Goal: Task Accomplishment & Management: Manage account settings

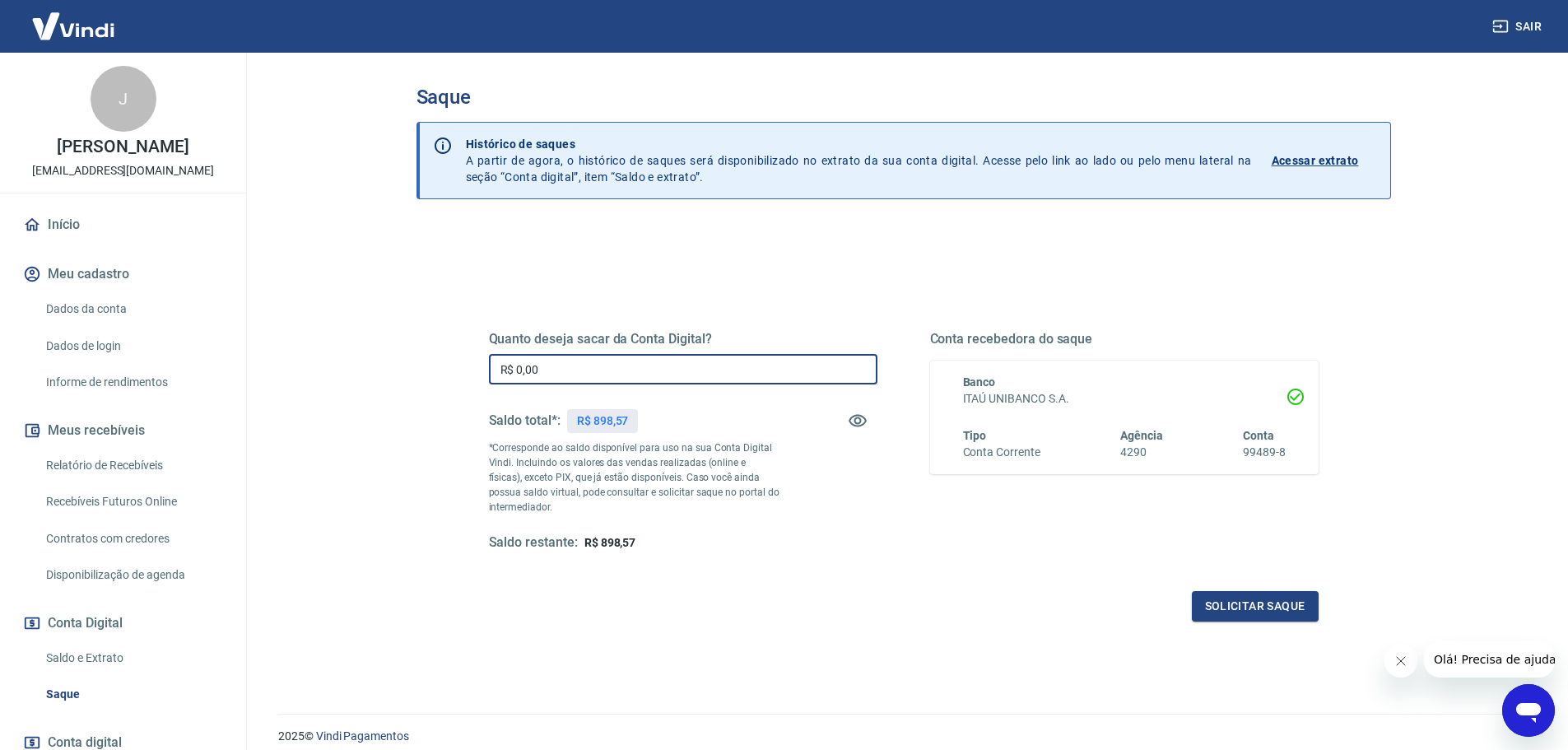
click at [558, 361] on input "R$ 0,00" at bounding box center [683, 370] width 388 height 31
type input "R$ 500,00"
click at [1216, 595] on button "Solicitar saque" at bounding box center [1255, 606] width 126 height 31
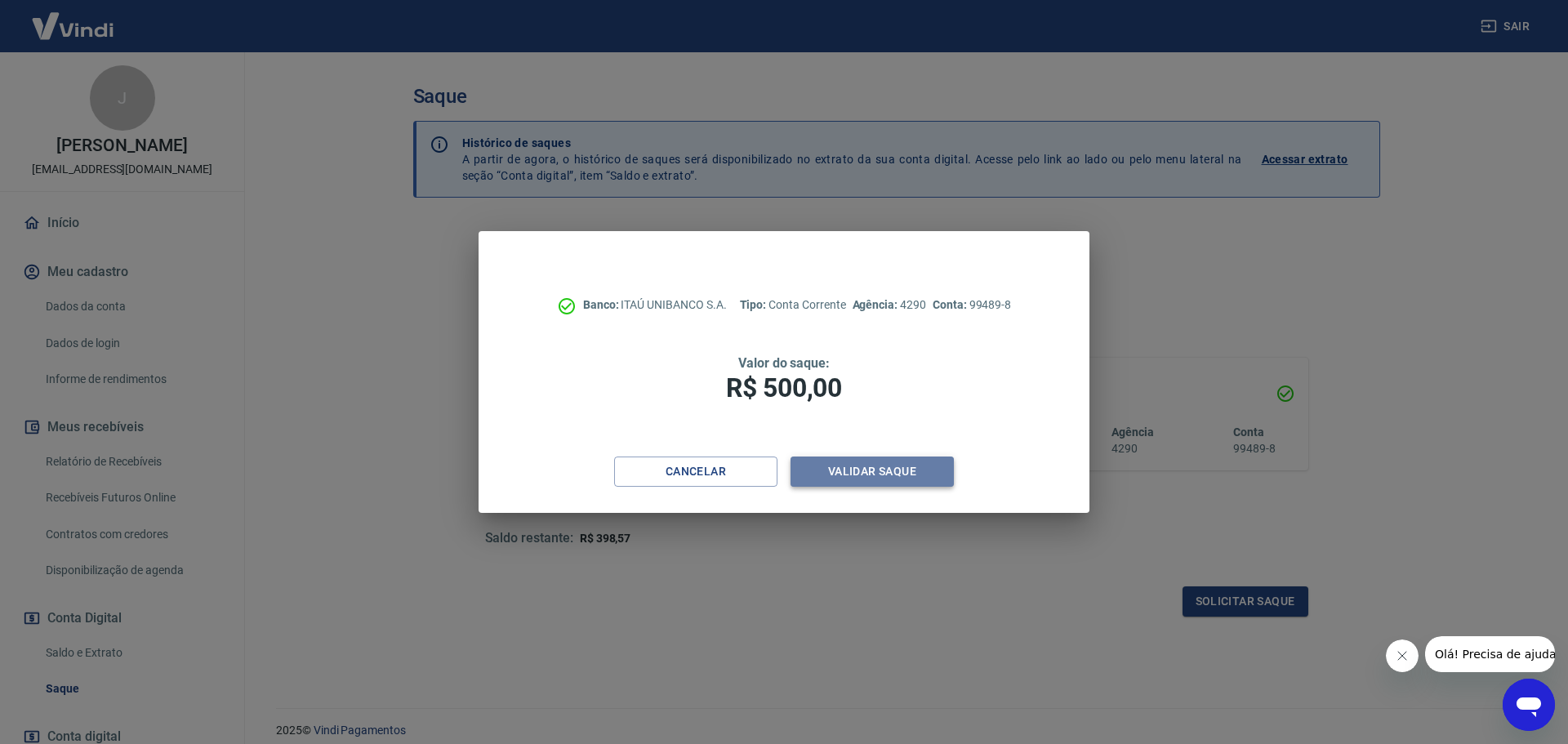
click at [873, 465] on button "Validar saque" at bounding box center [872, 472] width 164 height 30
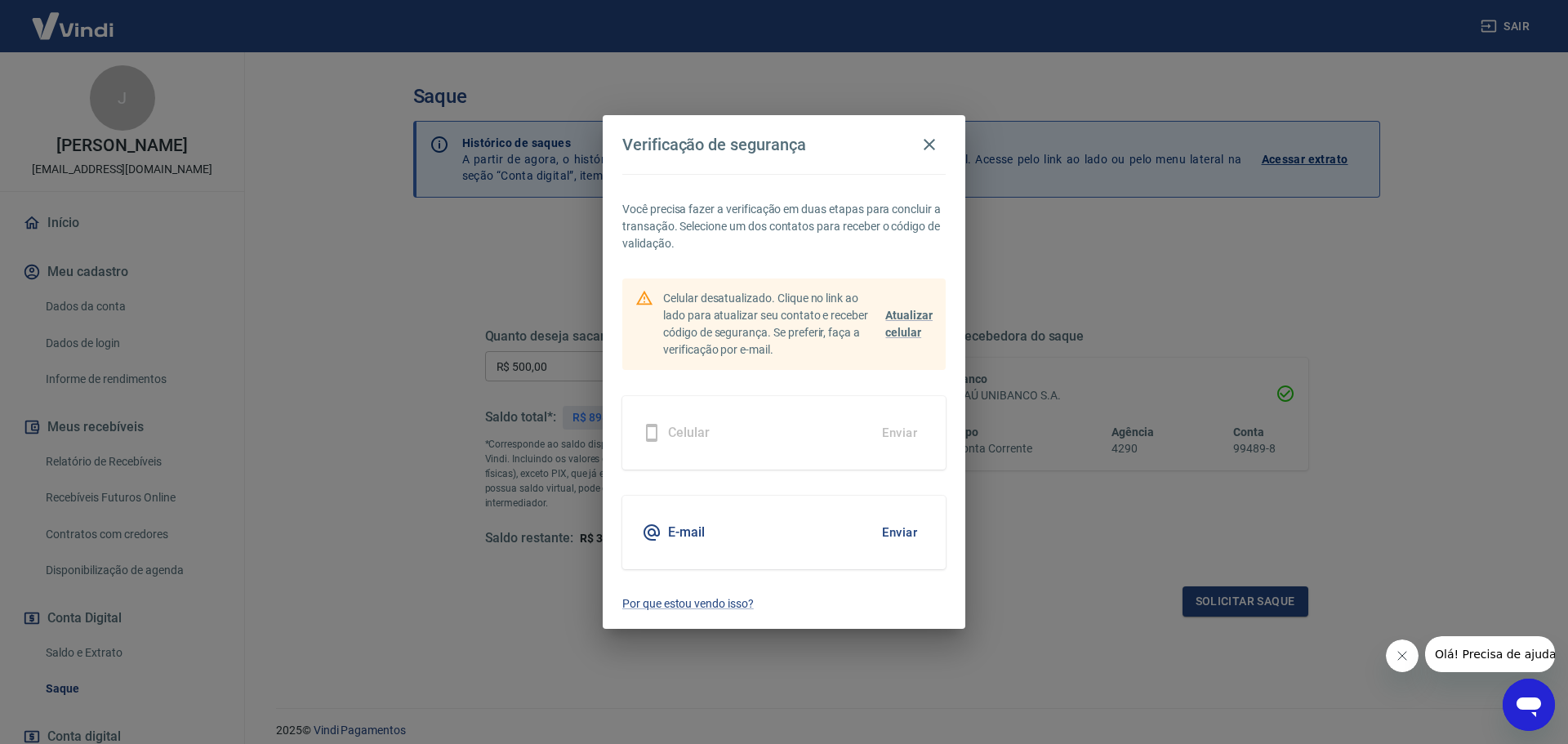
click at [709, 531] on div "E-mail Enviar" at bounding box center [783, 532] width 323 height 74
click at [903, 534] on button "Enviar" at bounding box center [900, 532] width 53 height 35
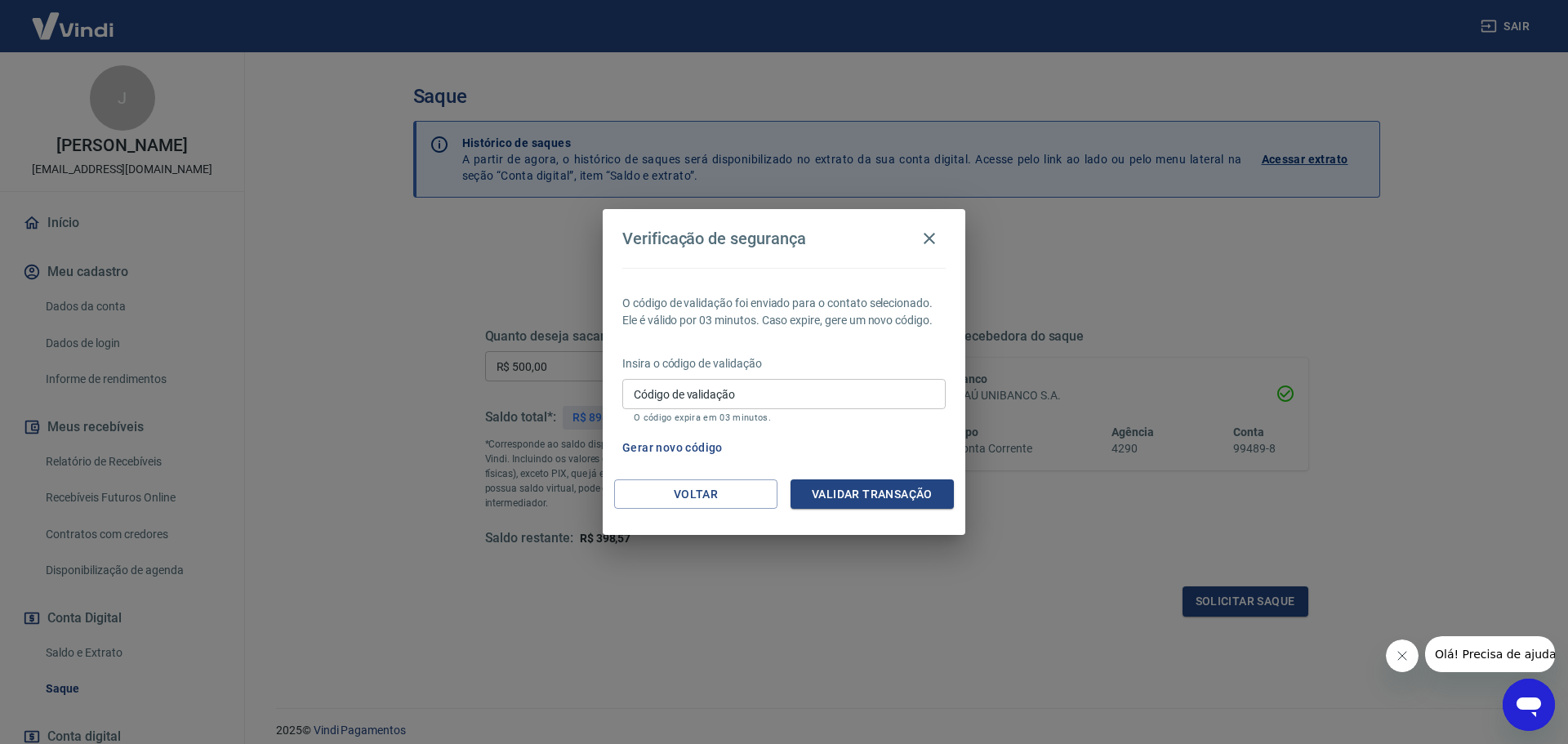
click at [774, 392] on input "Código de validação" at bounding box center [783, 394] width 323 height 30
type input "672260"
click at [860, 491] on button "Validar transação" at bounding box center [872, 495] width 164 height 30
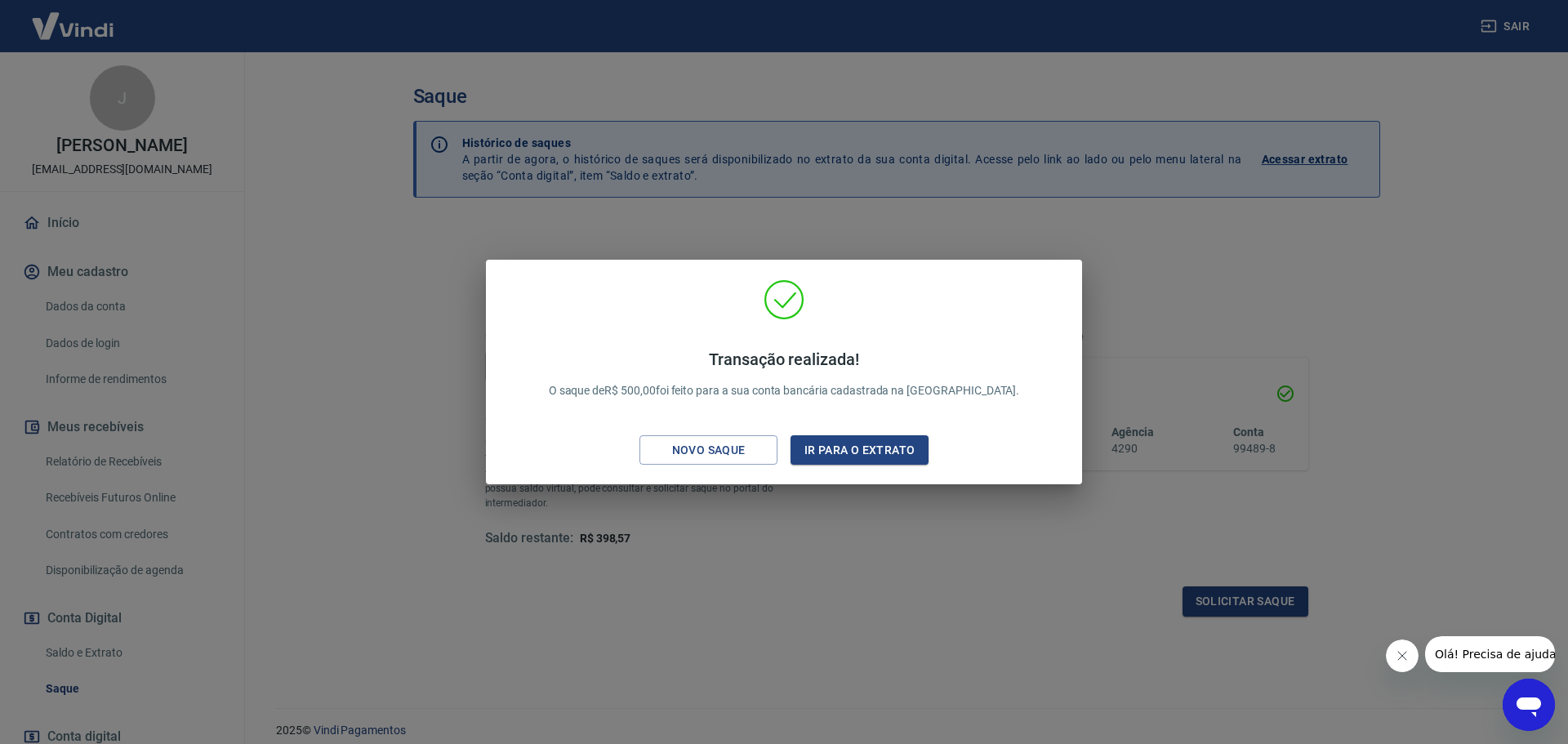
click at [778, 214] on div "Transação realizada! O saque de R$ 500,00 foi feito para a sua conta bancária c…" at bounding box center [784, 372] width 1568 height 744
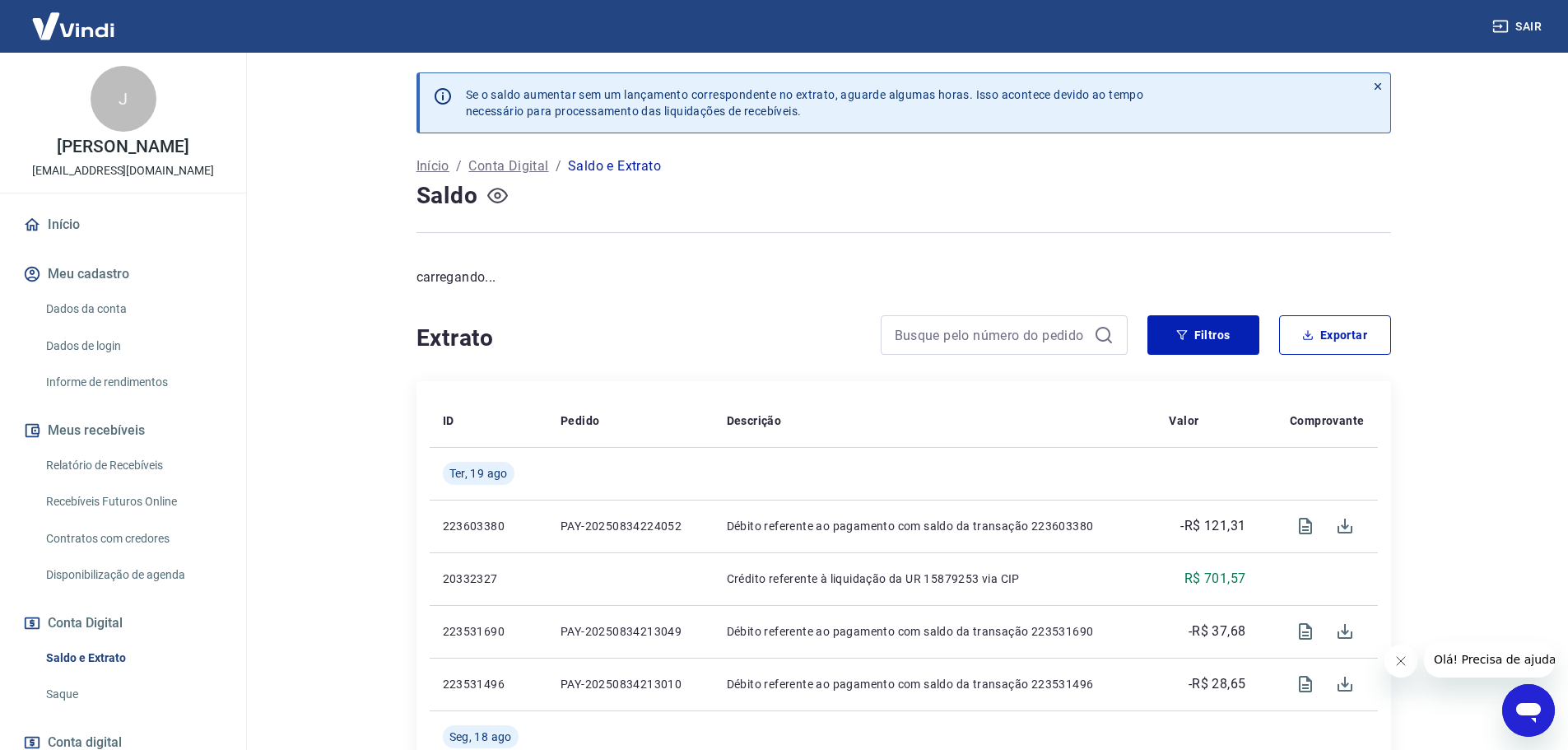
click at [503, 196] on icon "button" at bounding box center [497, 195] width 21 height 21
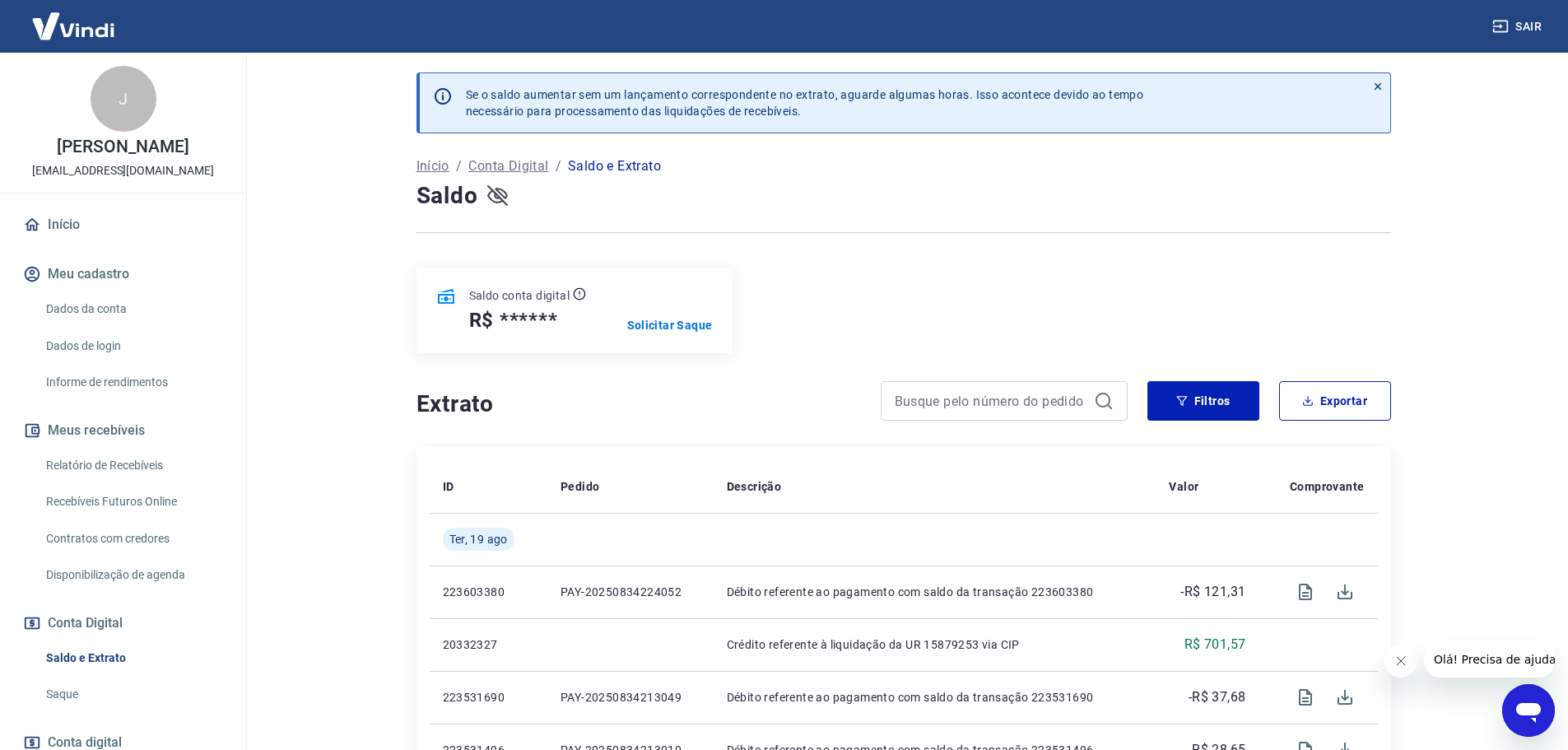
click at [497, 185] on icon "button" at bounding box center [497, 195] width 21 height 21
